Goal: Information Seeking & Learning: Compare options

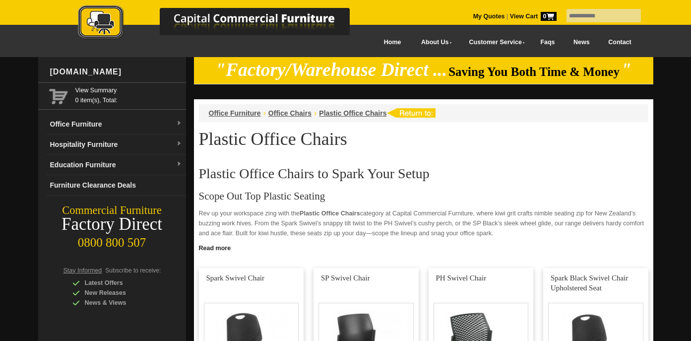
scroll to position [248, 0]
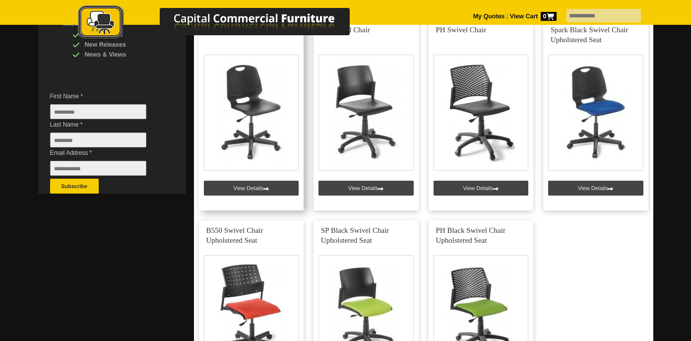
click at [267, 192] on link at bounding box center [251, 115] width 105 height 191
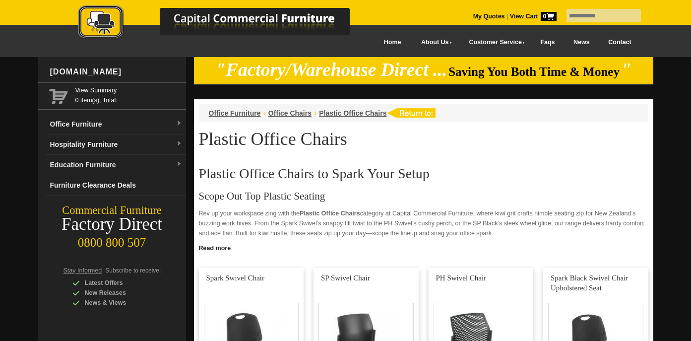
scroll to position [248, 0]
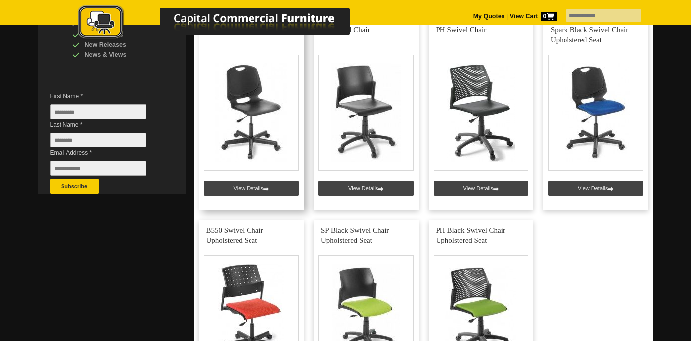
click at [250, 134] on link at bounding box center [251, 115] width 105 height 191
